Goal: Information Seeking & Learning: Learn about a topic

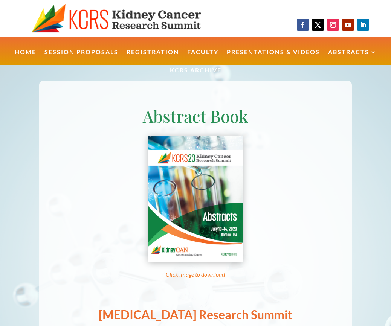
drag, startPoint x: 0, startPoint y: 0, endPoint x: 48, endPoint y: 86, distance: 98.2
click at [48, 86] on div "Abstract Book Click image to download Kidney Cancer Research Summit Thursday, 1…" at bounding box center [195, 288] width 312 height 415
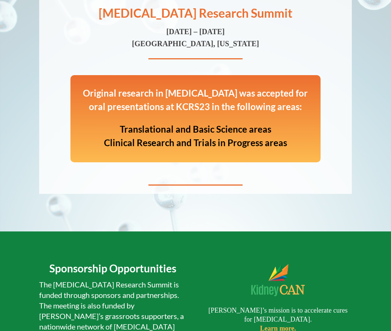
scroll to position [301, 0]
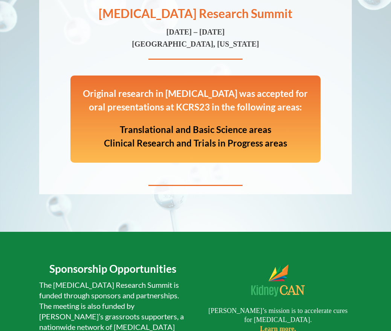
click at [201, 97] on p "Original research in kidney cancer was accepted for oral presentations at KCRS2…" at bounding box center [195, 105] width 235 height 36
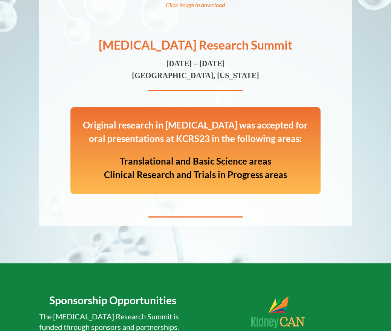
scroll to position [262, 0]
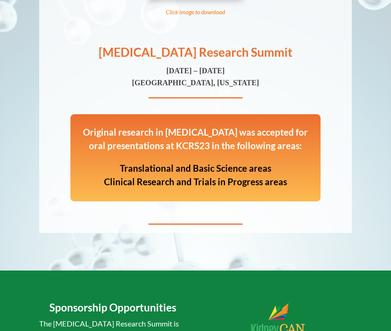
click at [179, 178] on strong "Clinical Research and Trials in Progress areas" at bounding box center [195, 181] width 183 height 11
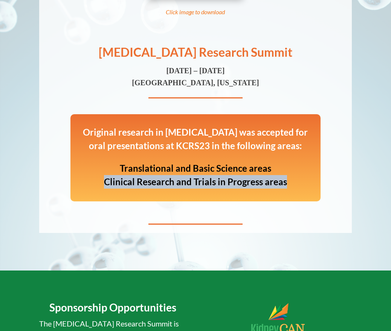
click at [179, 178] on strong "Clinical Research and Trials in Progress areas" at bounding box center [195, 181] width 183 height 11
click at [217, 188] on p "Translational and Basic Science areas Clinical Research and Trials in Progress …" at bounding box center [195, 175] width 235 height 27
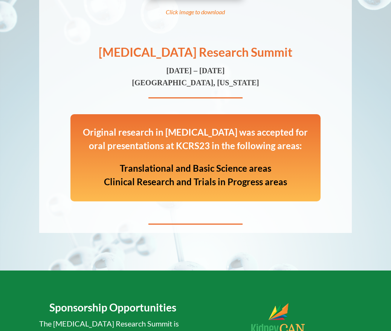
click at [187, 126] on p "Original research in kidney cancer was accepted for oral presentations at KCRS2…" at bounding box center [195, 144] width 235 height 36
click at [193, 143] on p "Original research in kidney cancer was accepted for oral presentations at KCRS2…" at bounding box center [195, 144] width 235 height 36
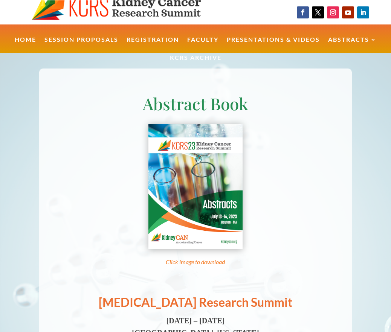
scroll to position [0, 0]
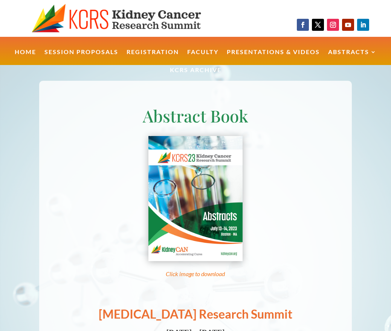
click at [193, 87] on div "Abstract Book Click image to download Kidney Cancer Research Summit Thursday, 1…" at bounding box center [195, 288] width 312 height 415
